Goal: Task Accomplishment & Management: Manage account settings

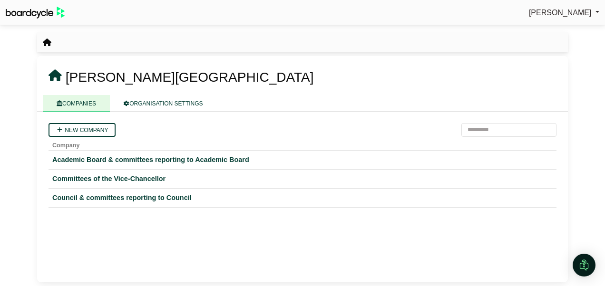
click at [147, 179] on div "Committees of the Vice-Chancellor" at bounding box center [302, 179] width 500 height 11
click at [177, 158] on div "Academic Board & committees reporting to Academic Board" at bounding box center [302, 160] width 500 height 11
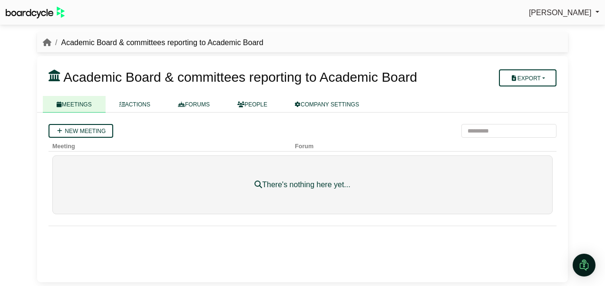
click at [139, 103] on link "ACTIONS" at bounding box center [135, 104] width 59 height 17
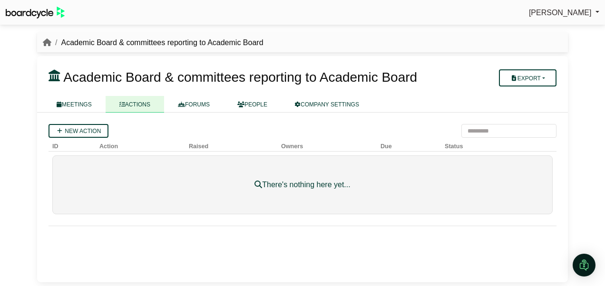
click at [203, 106] on link "FORUMS" at bounding box center [193, 104] width 59 height 17
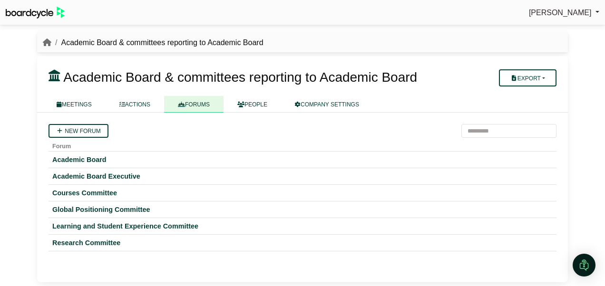
click at [257, 108] on link "PEOPLE" at bounding box center [253, 104] width 58 height 17
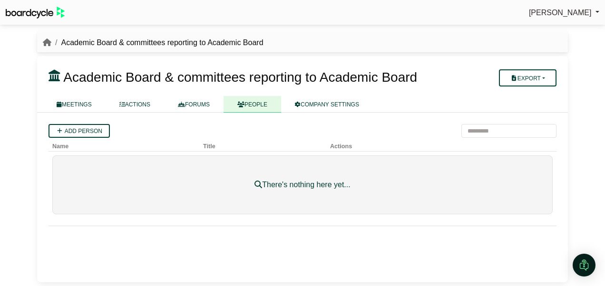
click at [338, 105] on link "COMPANY SETTINGS" at bounding box center [327, 104] width 92 height 17
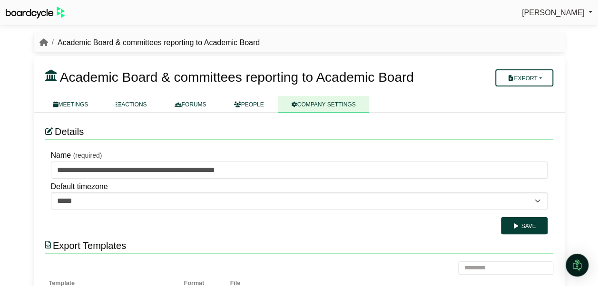
click at [238, 108] on link "PEOPLE" at bounding box center [249, 104] width 58 height 17
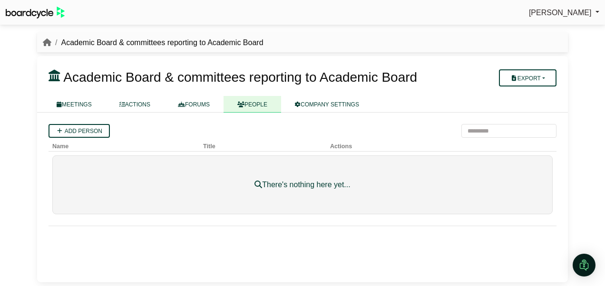
click at [184, 108] on link "FORUMS" at bounding box center [193, 104] width 59 height 17
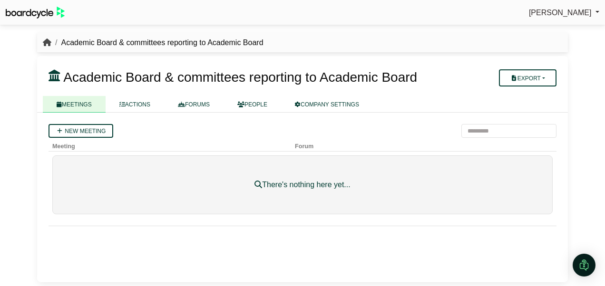
click at [47, 41] on icon "breadcrumb" at bounding box center [47, 43] width 9 height 8
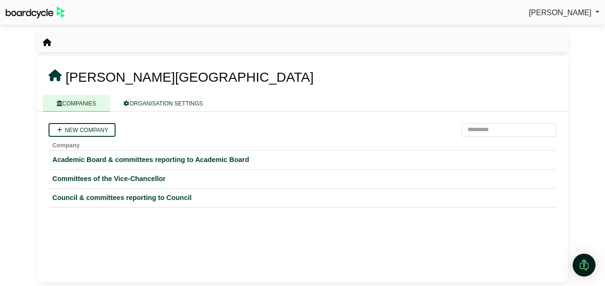
click at [61, 181] on div "Committees of the Vice-Chancellor" at bounding box center [302, 179] width 500 height 11
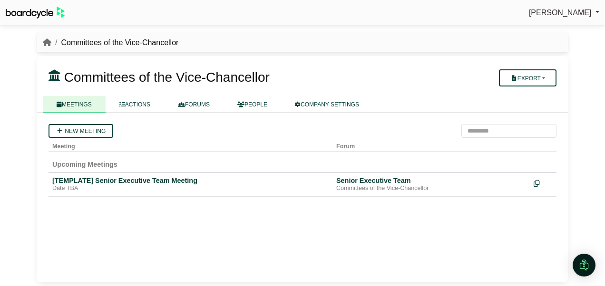
click at [185, 108] on link "FORUMS" at bounding box center [193, 104] width 59 height 17
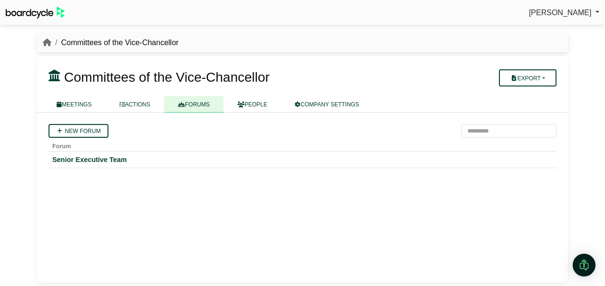
click at [134, 107] on link "ACTIONS" at bounding box center [135, 104] width 59 height 17
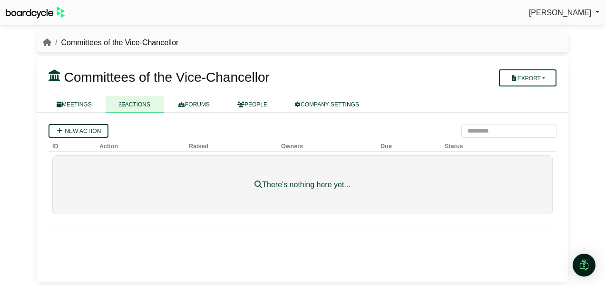
click at [76, 102] on link "MEETINGS" at bounding box center [74, 104] width 63 height 17
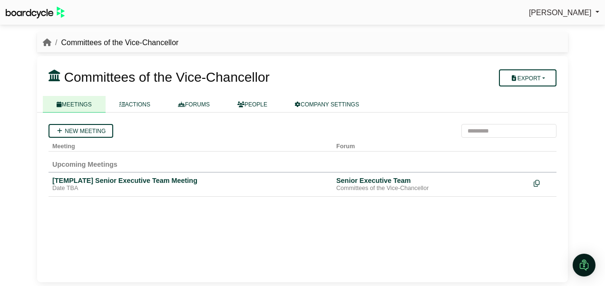
click at [255, 106] on link "PEOPLE" at bounding box center [253, 104] width 58 height 17
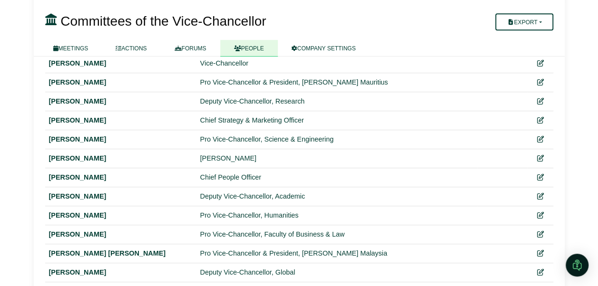
scroll to position [227, 0]
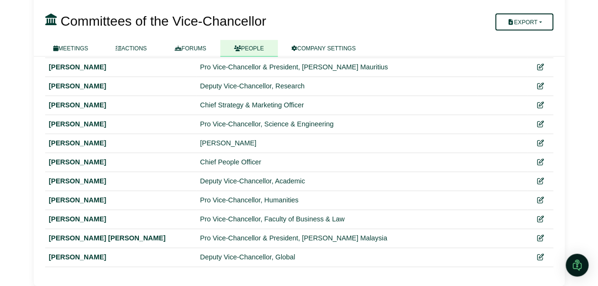
click at [536, 25] on button "Export" at bounding box center [524, 21] width 58 height 17
click at [540, 22] on button "Export" at bounding box center [524, 21] width 58 height 17
click at [540, 19] on button "Export" at bounding box center [524, 21] width 58 height 17
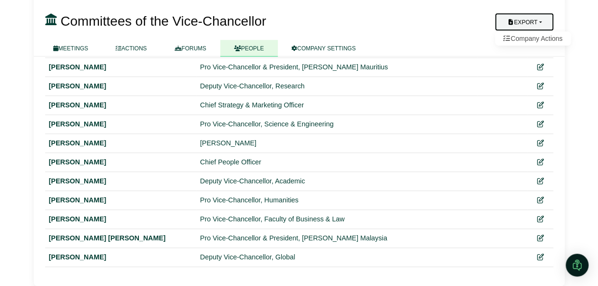
click at [413, 16] on h3 "Committees of the Vice-Chancellor" at bounding box center [255, 20] width 433 height 19
click at [192, 47] on link "FORUMS" at bounding box center [190, 48] width 59 height 17
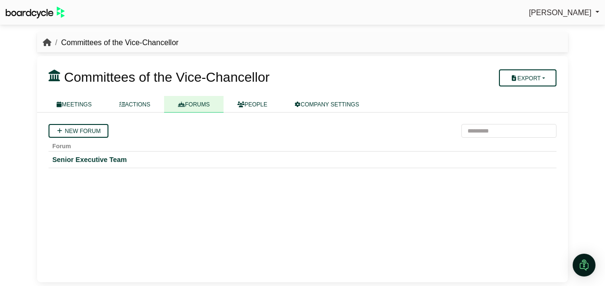
click at [47, 40] on icon "breadcrumb" at bounding box center [47, 43] width 9 height 8
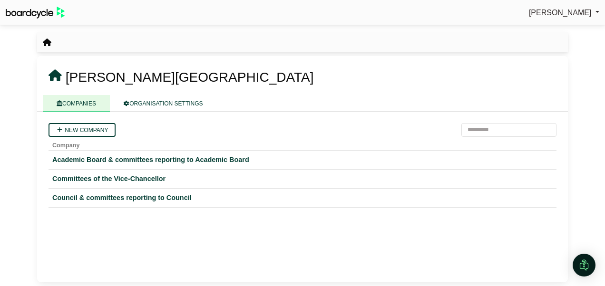
click at [128, 198] on div "Council & committees reporting to Council" at bounding box center [302, 198] width 500 height 11
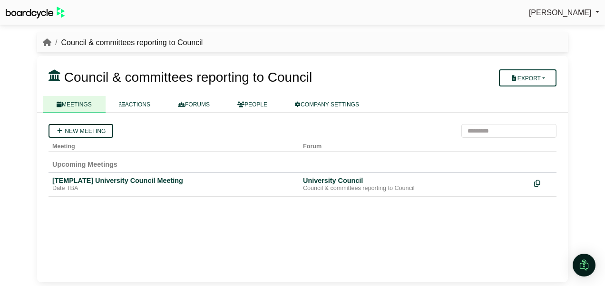
click at [88, 129] on link "New meeting" at bounding box center [81, 131] width 65 height 14
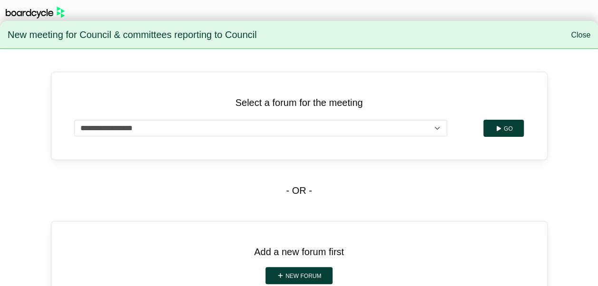
click at [585, 28] on nav "New meeting for Council & committees reporting to Council Close" at bounding box center [299, 35] width 598 height 29
click at [581, 35] on link "Close" at bounding box center [581, 35] width 20 height 8
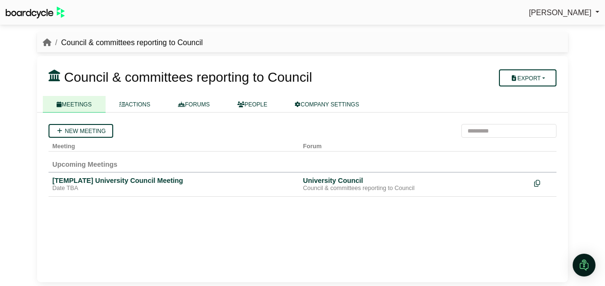
click at [155, 180] on div "[TEMPLATE] University Council Meeting" at bounding box center [173, 181] width 243 height 9
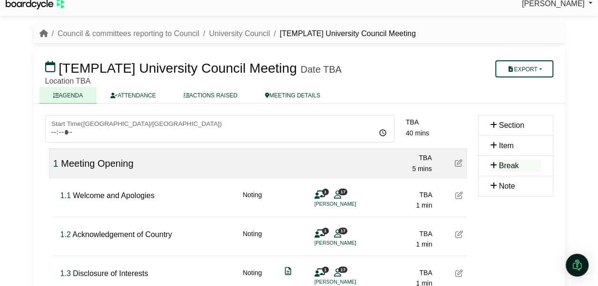
scroll to position [8, 0]
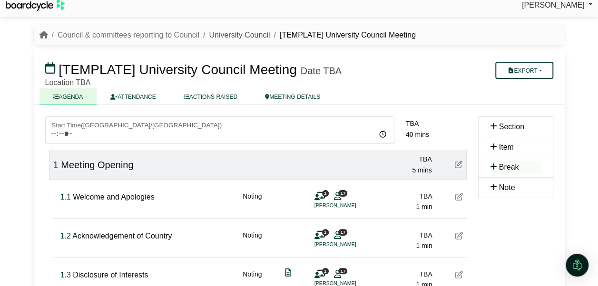
click at [245, 36] on link "University Council" at bounding box center [239, 35] width 61 height 8
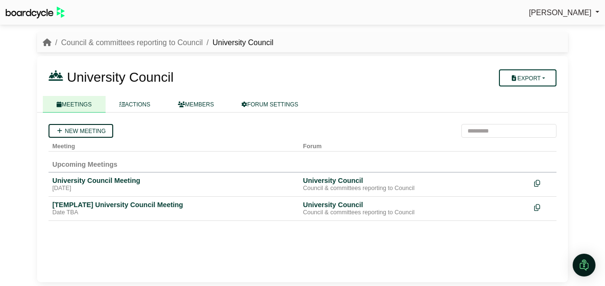
click at [71, 132] on link "New meeting" at bounding box center [81, 131] width 65 height 14
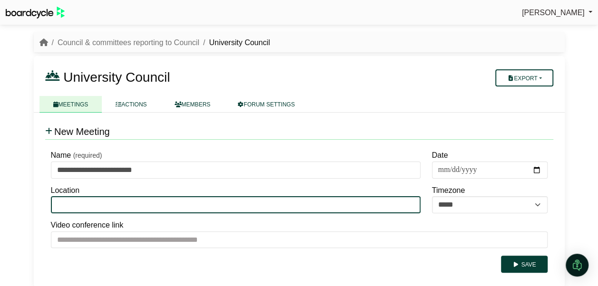
click at [134, 206] on input "Location" at bounding box center [236, 204] width 370 height 17
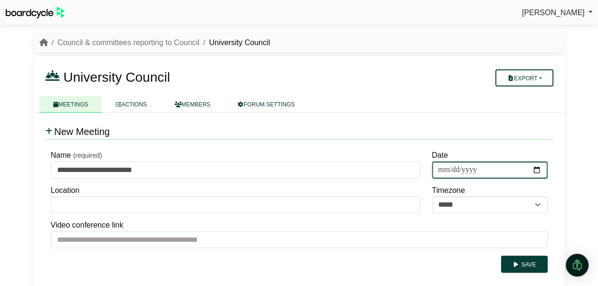
drag, startPoint x: 134, startPoint y: 206, endPoint x: 481, endPoint y: 169, distance: 348.2
click at [481, 169] on input "Date" at bounding box center [490, 170] width 116 height 17
type input "**********"
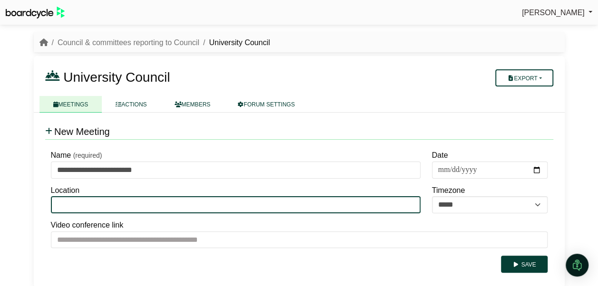
click at [272, 205] on input "Location" at bounding box center [236, 204] width 370 height 17
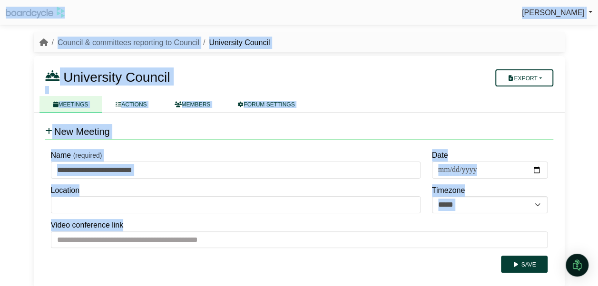
drag, startPoint x: 290, startPoint y: 253, endPoint x: 293, endPoint y: 242, distance: 11.3
click at [293, 242] on div "**********" at bounding box center [299, 210] width 508 height 126
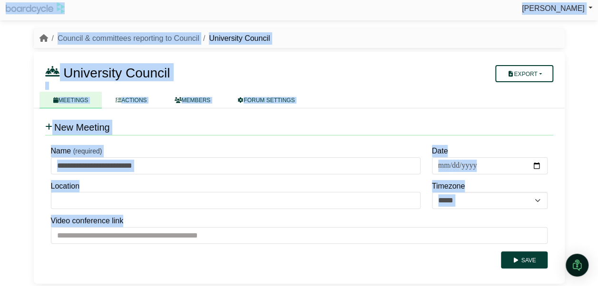
click at [282, 265] on div "Save" at bounding box center [299, 260] width 497 height 17
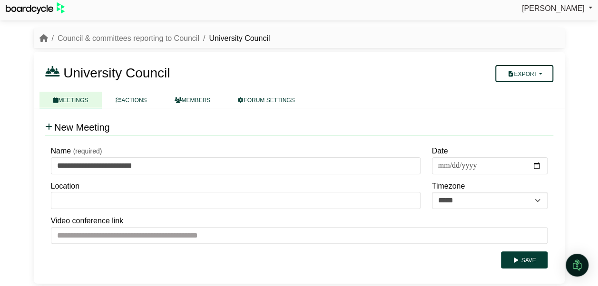
click at [545, 73] on button "Export" at bounding box center [524, 73] width 58 height 17
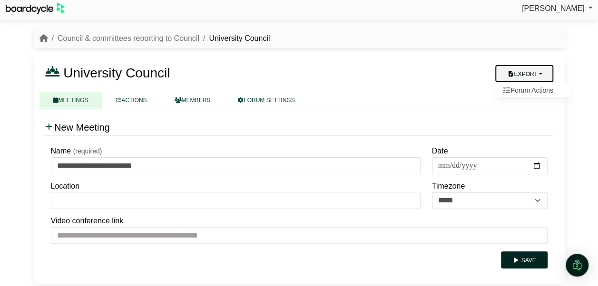
click at [529, 255] on button "Save" at bounding box center [524, 260] width 46 height 17
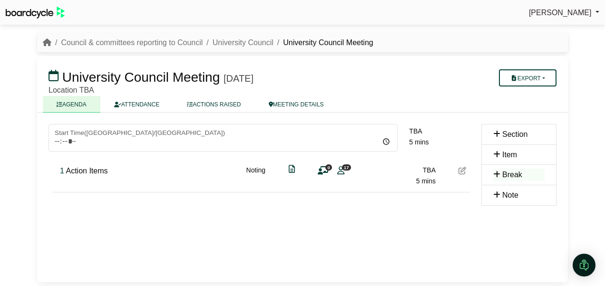
click at [494, 153] on icon at bounding box center [497, 155] width 9 height 8
click at [493, 153] on icon at bounding box center [497, 155] width 9 height 8
click at [494, 133] on icon at bounding box center [497, 134] width 9 height 8
click at [498, 133] on icon at bounding box center [497, 134] width 9 height 8
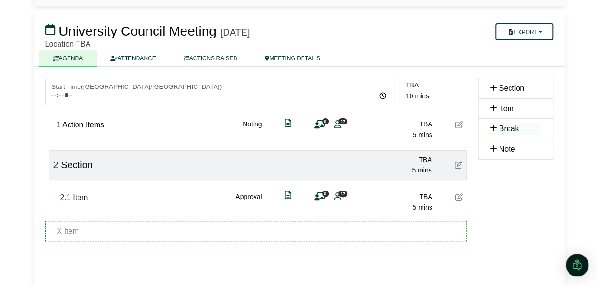
scroll to position [52, 0]
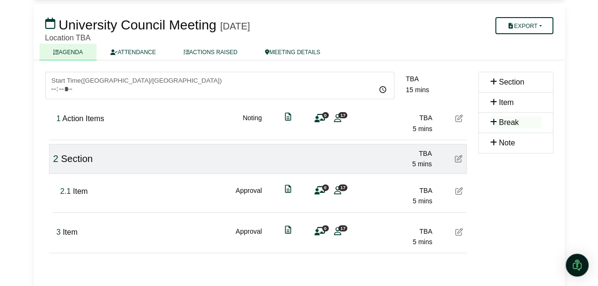
click at [77, 162] on span "Section" at bounding box center [77, 159] width 32 height 10
click at [460, 157] on icon at bounding box center [459, 159] width 8 height 8
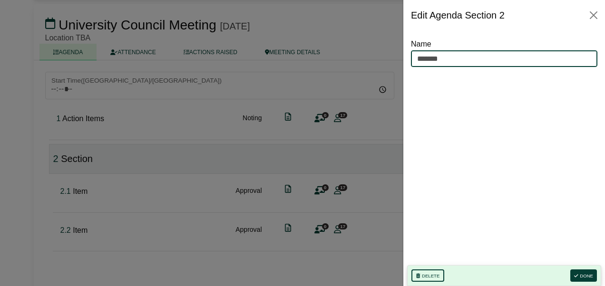
click at [426, 61] on input "*******" at bounding box center [504, 58] width 186 height 17
drag, startPoint x: 444, startPoint y: 61, endPoint x: 402, endPoint y: 61, distance: 42.8
click at [402, 61] on body "[PERSON_NAME] Sign Out Council & committees reporting to Council University Cou…" at bounding box center [302, 91] width 605 height 286
type input "*******"
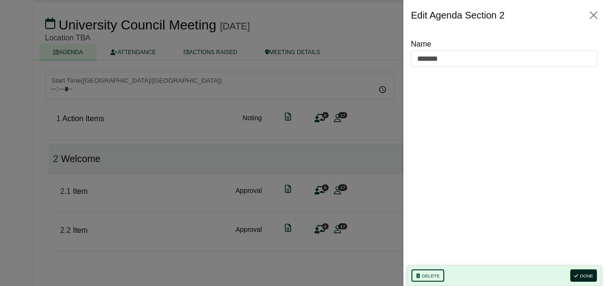
click at [588, 276] on button "Done" at bounding box center [583, 276] width 27 height 12
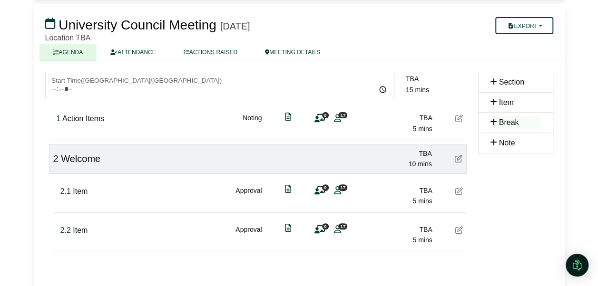
click at [122, 147] on div "2 Welcome TBA 10 mins" at bounding box center [258, 159] width 418 height 30
click at [82, 191] on span "Item" at bounding box center [80, 191] width 15 height 8
click at [102, 119] on span "Action Items" at bounding box center [83, 119] width 42 height 8
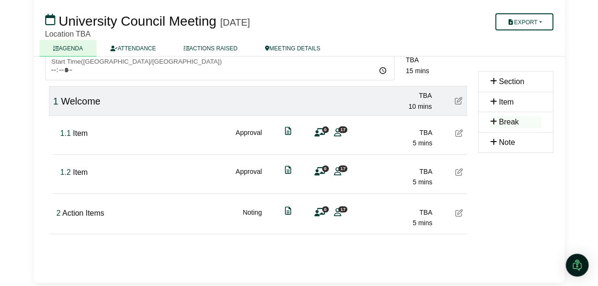
scroll to position [70, 0]
click at [462, 135] on div "1.1 Item Approval 0 17 TBA 5 mins" at bounding box center [262, 135] width 410 height 37
click at [459, 130] on icon at bounding box center [459, 134] width 8 height 8
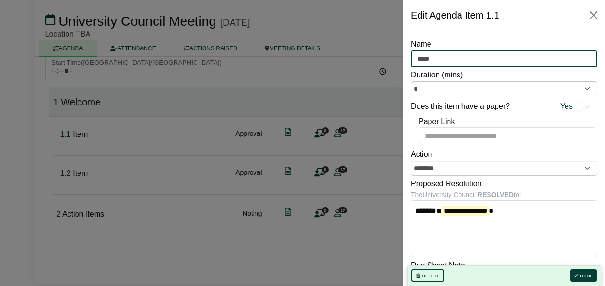
drag, startPoint x: 440, startPoint y: 59, endPoint x: 395, endPoint y: 58, distance: 44.7
click at [395, 58] on body "[PERSON_NAME] Sign Out Council & committees reporting to Council University Cou…" at bounding box center [302, 73] width 605 height 286
type input "*"
type input "**********"
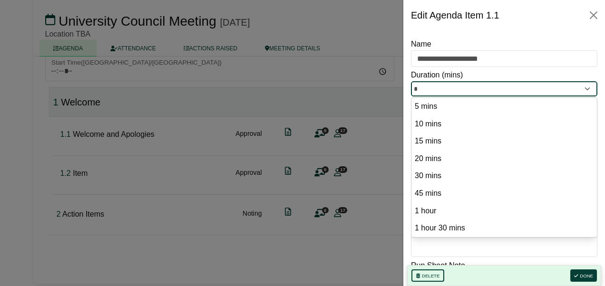
click at [578, 90] on input "*" at bounding box center [504, 88] width 186 height 15
drag, startPoint x: 429, startPoint y: 88, endPoint x: 408, endPoint y: 88, distance: 20.5
click at [408, 88] on div "**********" at bounding box center [504, 158] width 202 height 256
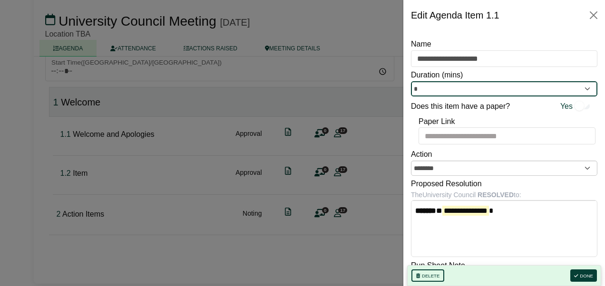
type input "*"
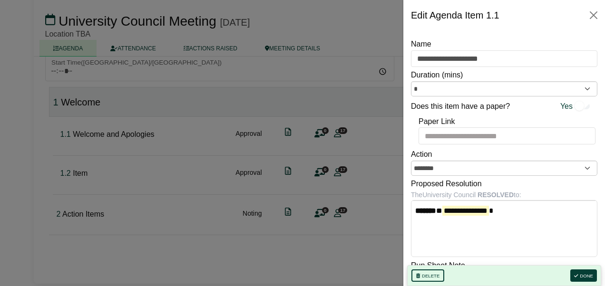
click at [410, 115] on div "**********" at bounding box center [504, 158] width 202 height 256
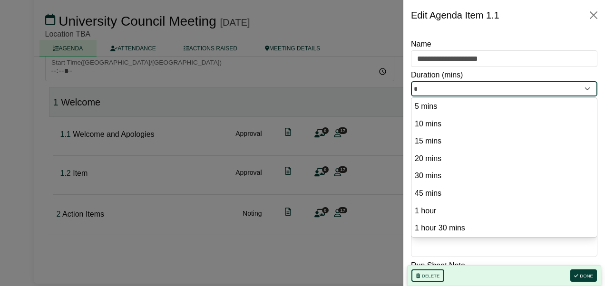
click at [448, 87] on input "*" at bounding box center [504, 88] width 186 height 15
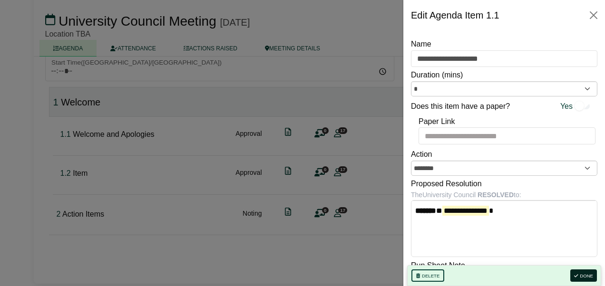
click at [579, 277] on button "Done" at bounding box center [583, 276] width 27 height 12
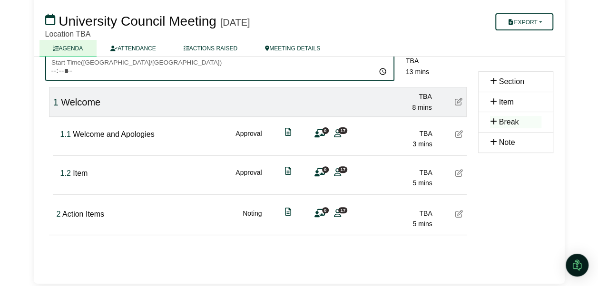
click at [65, 70] on input "Start Time ( [GEOGRAPHIC_DATA]/[GEOGRAPHIC_DATA] )" at bounding box center [219, 68] width 349 height 28
click at [382, 68] on input "Start Time ( [GEOGRAPHIC_DATA]/[GEOGRAPHIC_DATA] )" at bounding box center [219, 68] width 349 height 28
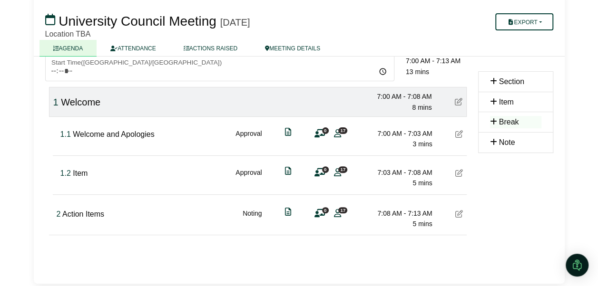
click at [350, 44] on ul "AGENDA ATTENDANCE ACTIONS RAISED MEETING DETAILS" at bounding box center [299, 48] width 520 height 16
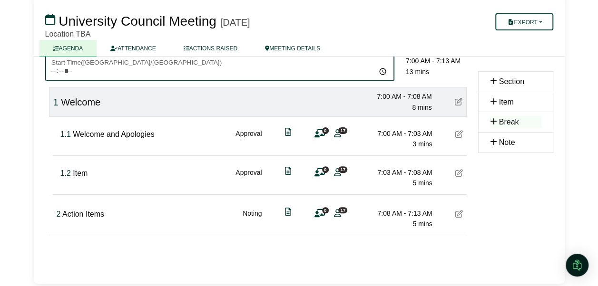
click at [73, 67] on input "*****" at bounding box center [219, 68] width 349 height 28
click at [55, 74] on input "*****" at bounding box center [219, 68] width 349 height 28
click at [63, 70] on input "*****" at bounding box center [219, 68] width 349 height 28
click at [384, 67] on input "*****" at bounding box center [219, 68] width 349 height 28
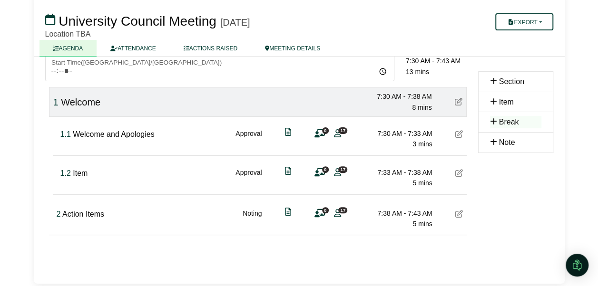
type input "*****"
click at [148, 236] on div "***** Start Time ( [GEOGRAPHIC_DATA]/[GEOGRAPHIC_DATA] ) 09:00 10:00 11:00 12:0…" at bounding box center [256, 157] width 422 height 207
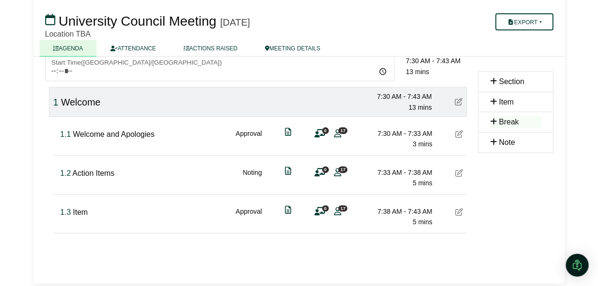
click at [193, 142] on div "1.1 Welcome and Apologies Approval 0 17 7:30 AM - 7:33 AM 3 mins" at bounding box center [262, 135] width 410 height 37
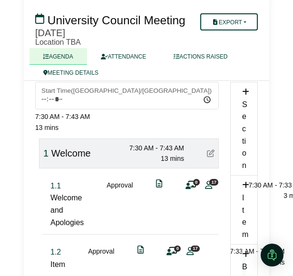
scroll to position [86, 0]
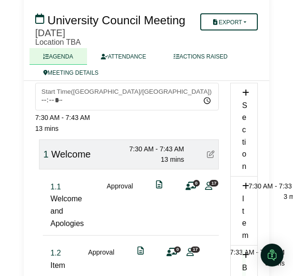
click at [246, 93] on icon at bounding box center [246, 93] width 9 height 8
click at [245, 108] on span "Section" at bounding box center [244, 135] width 5 height 69
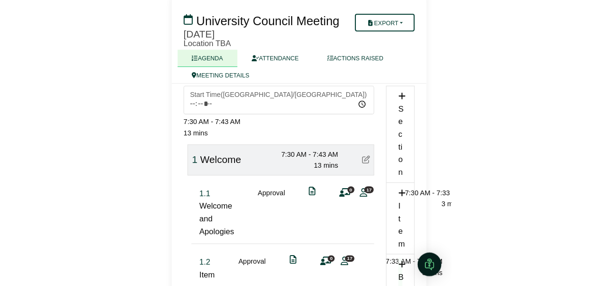
scroll to position [70, 0]
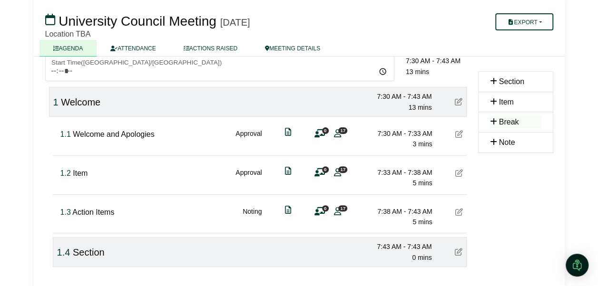
click at [147, 252] on div "1.4 Section 7:43 AM - 7:43 AM 0 mins" at bounding box center [260, 252] width 414 height 30
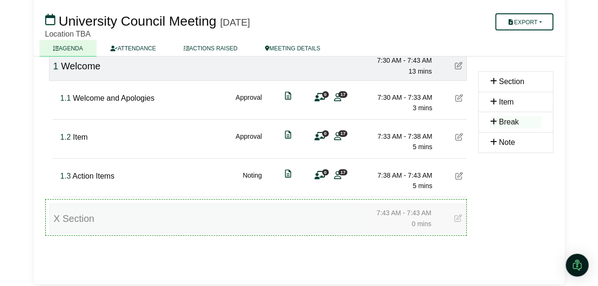
scroll to position [106, 0]
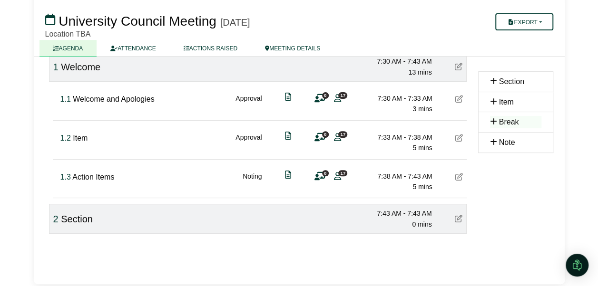
click at [74, 217] on span "Section" at bounding box center [77, 219] width 32 height 10
click at [459, 218] on icon at bounding box center [459, 219] width 8 height 8
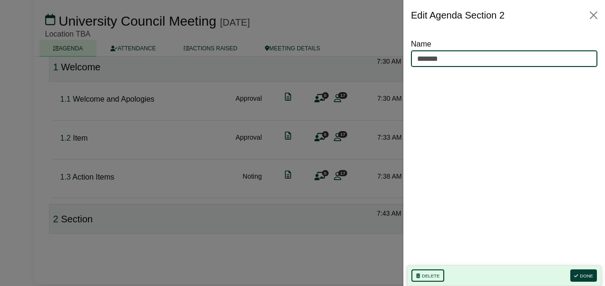
click at [429, 59] on input "*******" at bounding box center [504, 58] width 186 height 17
type input "**********"
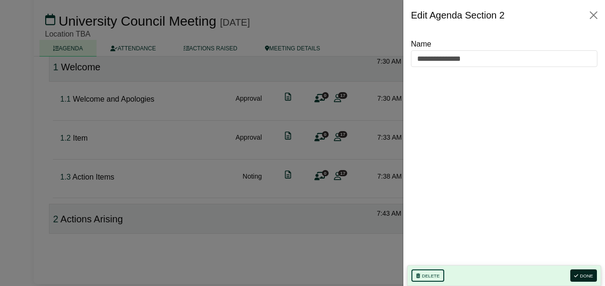
click at [590, 278] on button "Done" at bounding box center [583, 276] width 27 height 12
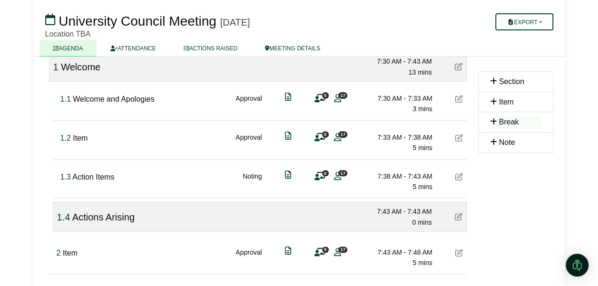
click at [453, 253] on div "2 Item Approval 0 17 7:43 AM - 7:48 AM 5 mins" at bounding box center [260, 254] width 414 height 37
click at [460, 250] on icon at bounding box center [459, 253] width 8 height 8
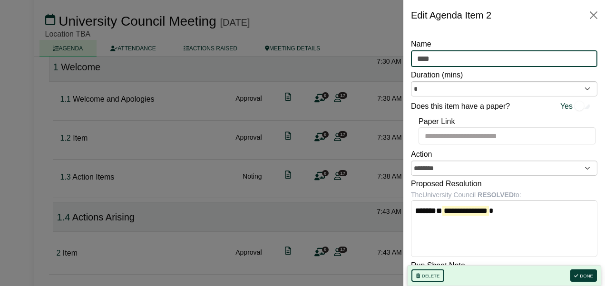
click at [422, 54] on input "****" at bounding box center [504, 58] width 186 height 17
type input "**********"
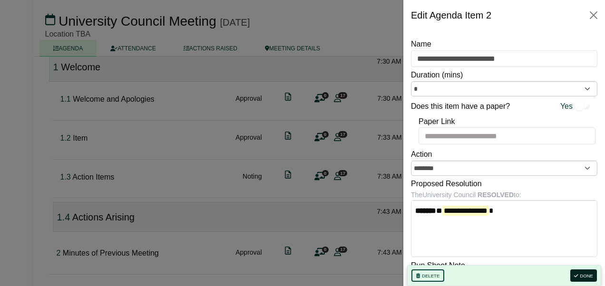
click at [584, 278] on button "Done" at bounding box center [583, 276] width 27 height 12
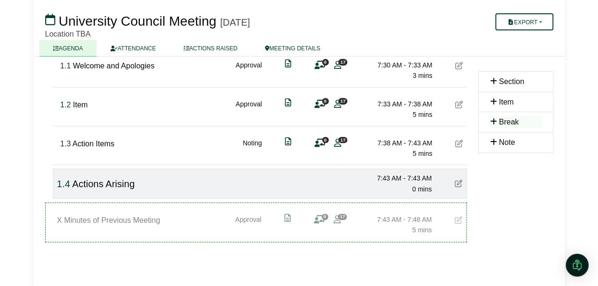
scroll to position [144, 0]
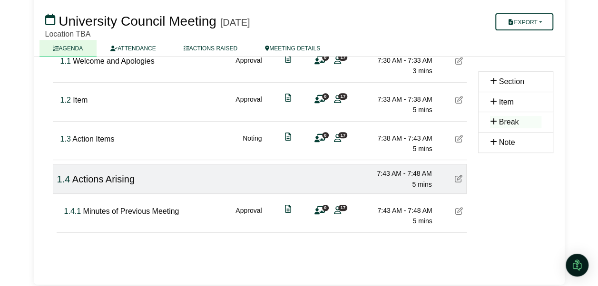
click at [92, 252] on div at bounding box center [256, 256] width 399 height 12
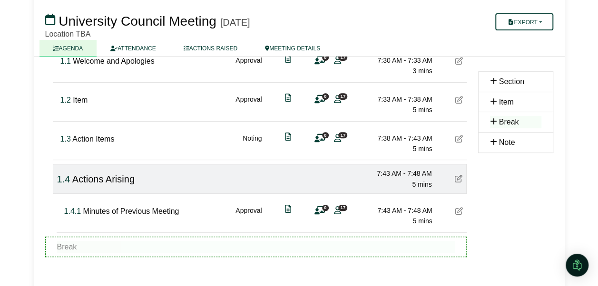
scroll to position [162, 0]
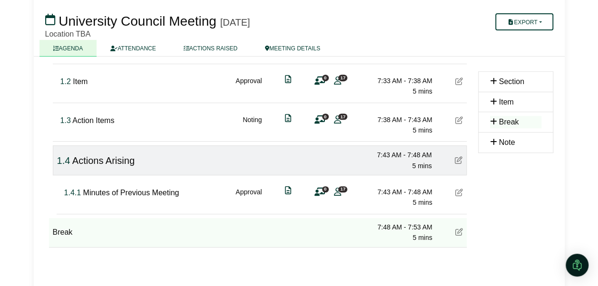
click at [460, 230] on icon at bounding box center [459, 232] width 8 height 8
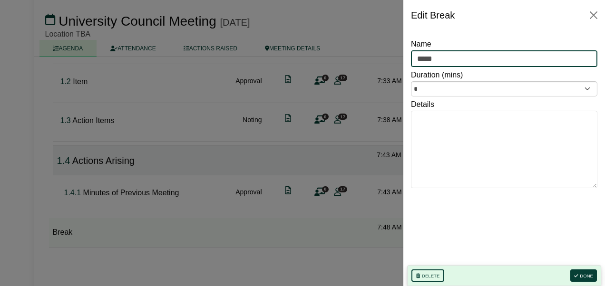
click at [415, 59] on input "*****" at bounding box center [504, 58] width 186 height 17
type input "**********"
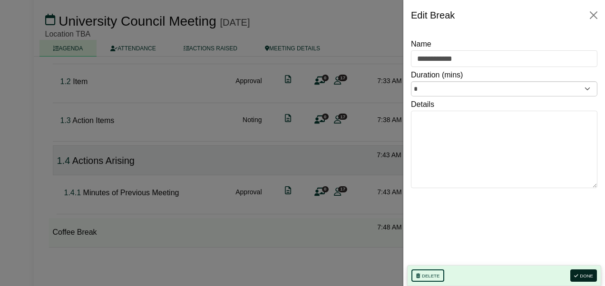
click at [583, 273] on button "Done" at bounding box center [583, 276] width 27 height 12
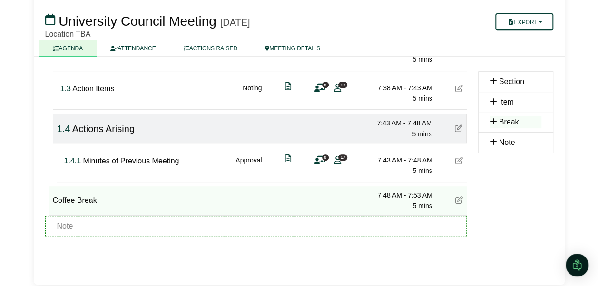
scroll to position [194, 0]
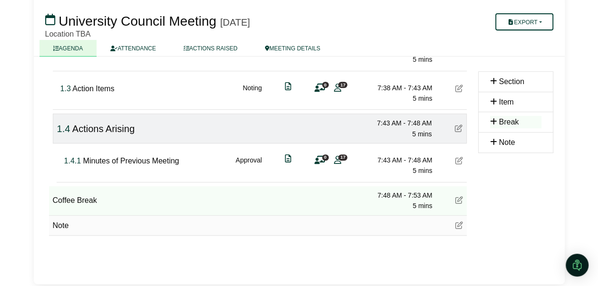
click at [62, 226] on span "Note" at bounding box center [61, 226] width 16 height 8
click at [457, 226] on icon at bounding box center [459, 226] width 8 height 8
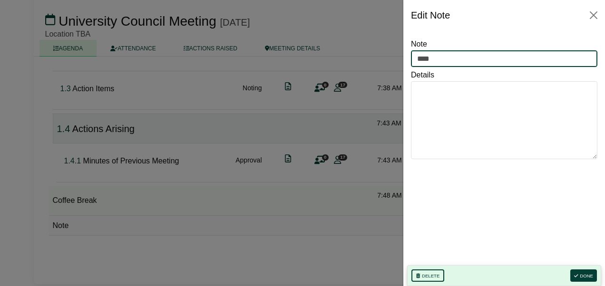
click at [427, 59] on input "****" at bounding box center [504, 58] width 186 height 17
type input "**********"
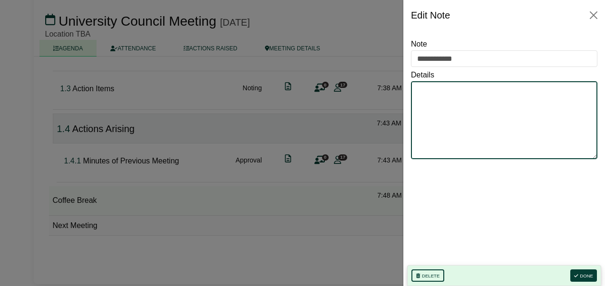
click at [446, 113] on textarea "Details" at bounding box center [504, 120] width 186 height 78
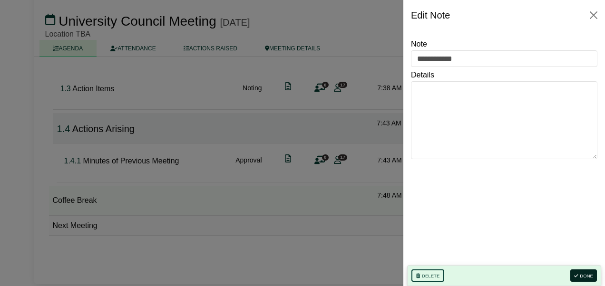
click at [582, 276] on button "Done" at bounding box center [583, 276] width 27 height 12
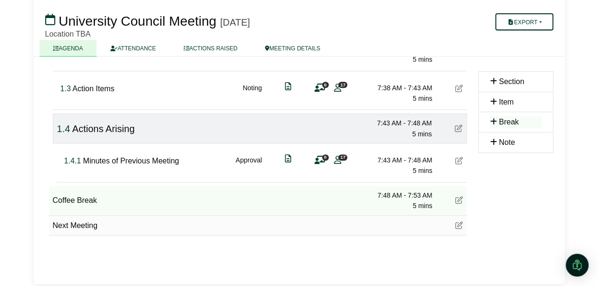
click at [534, 22] on button "Export" at bounding box center [524, 21] width 58 height 17
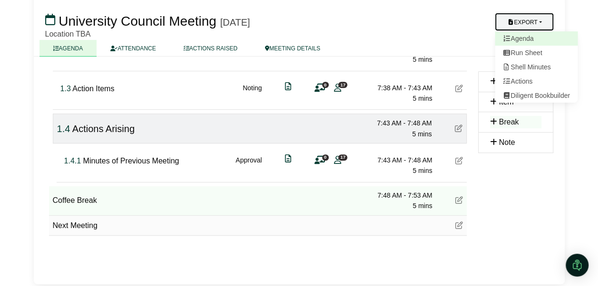
click at [528, 39] on link "Agenda" at bounding box center [536, 38] width 83 height 14
